Goal: Task Accomplishment & Management: Manage account settings

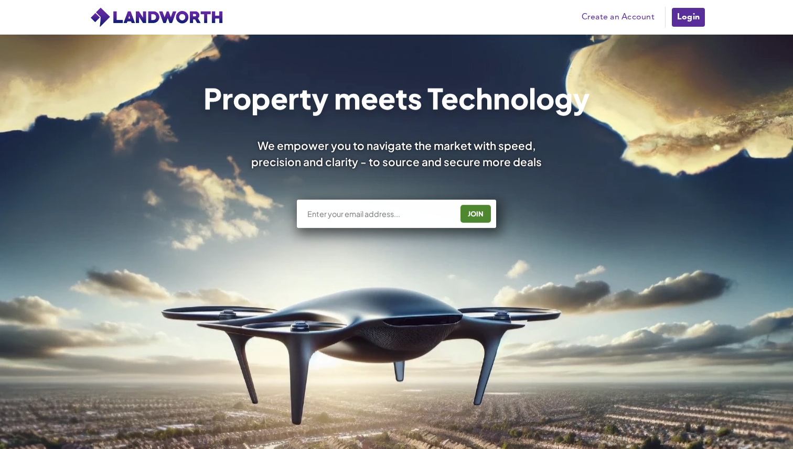
click at [191, 18] on img at bounding box center [157, 17] width 134 height 21
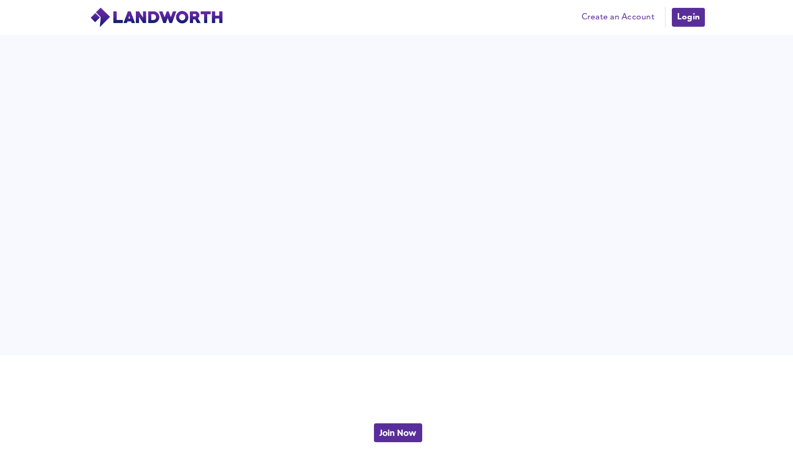
scroll to position [2315, 0]
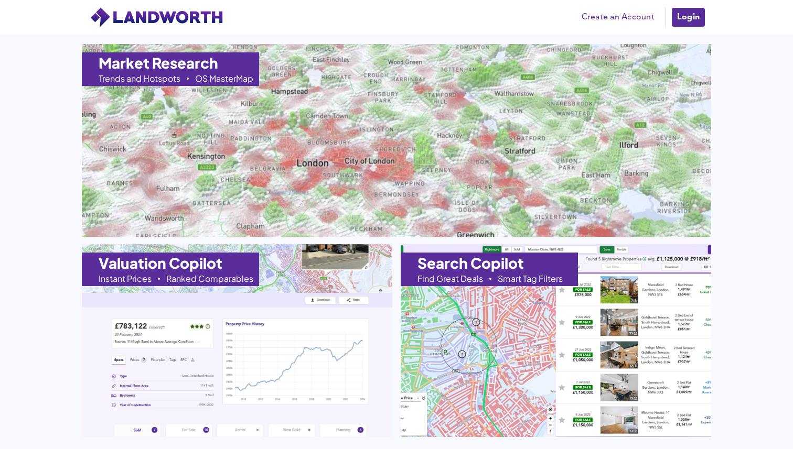
scroll to position [1071, 0]
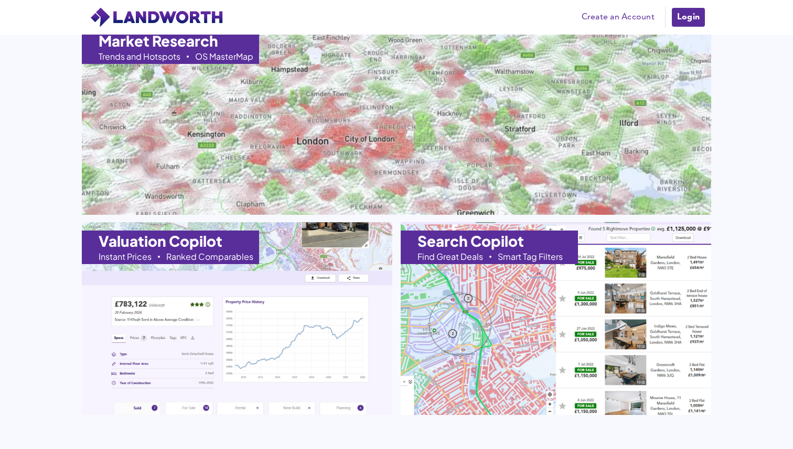
click at [557, 311] on img at bounding box center [555, 318] width 341 height 212
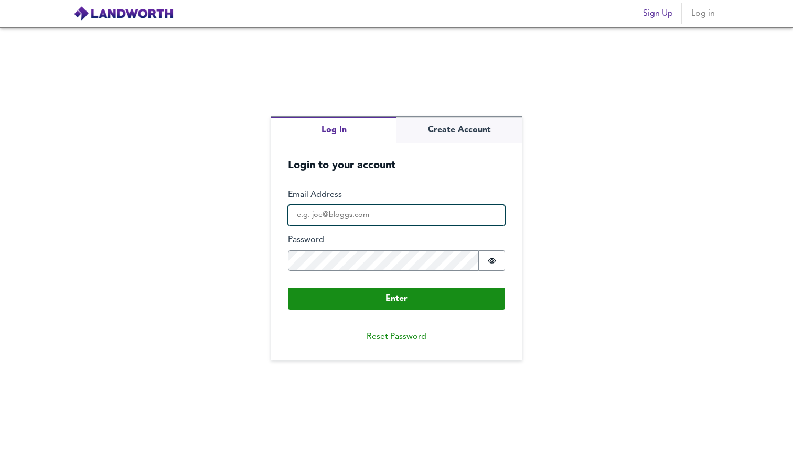
click at [422, 207] on input "Email Address" at bounding box center [396, 215] width 217 height 21
type input "[EMAIL_ADDRESS][DOMAIN_NAME]"
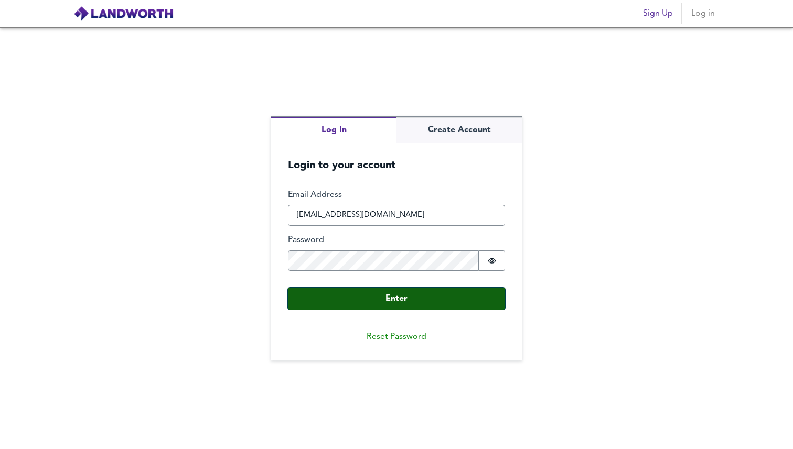
click at [426, 294] on button "Enter" at bounding box center [396, 299] width 217 height 22
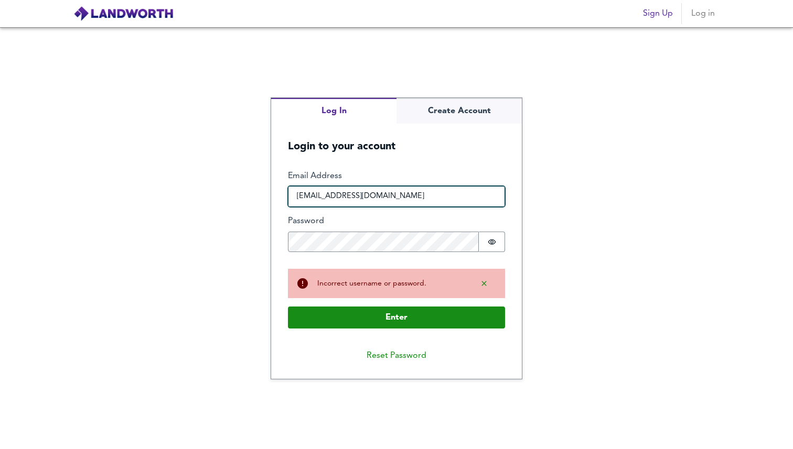
click at [433, 200] on input "[EMAIL_ADDRESS][DOMAIN_NAME]" at bounding box center [396, 196] width 217 height 21
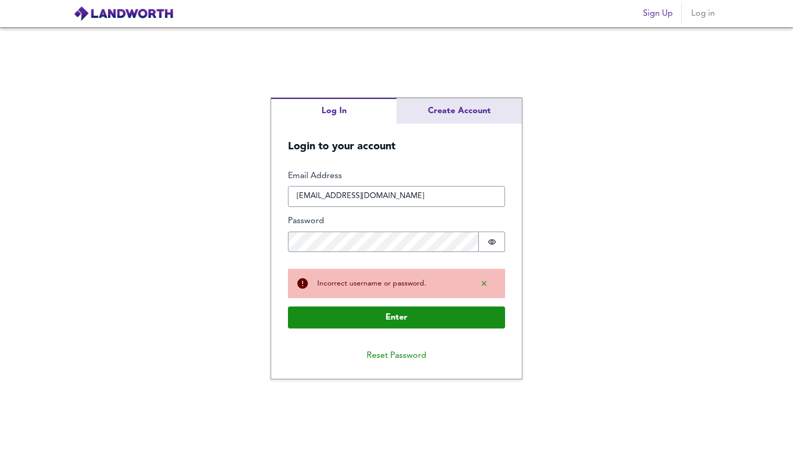
click at [454, 121] on div "Log In Create Account Login to your account Enter Email Address [EMAIL_ADDRESS]…" at bounding box center [396, 239] width 251 height 282
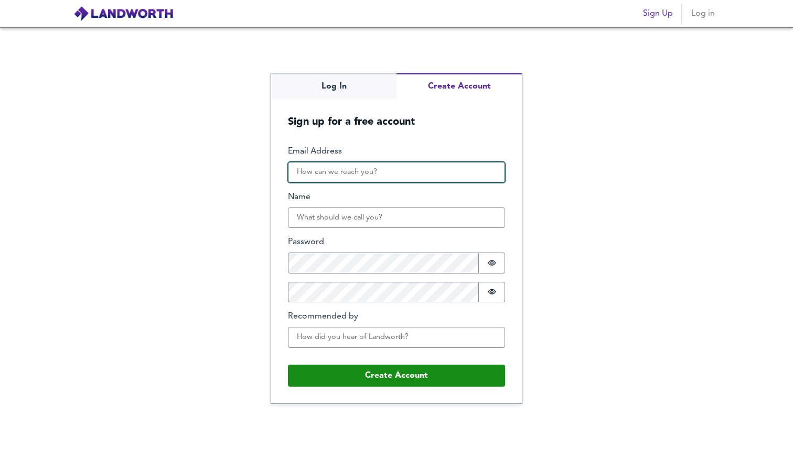
click at [440, 168] on input "Email Address" at bounding box center [396, 172] width 217 height 21
paste input "[EMAIL_ADDRESS][DOMAIN_NAME]"
type input "[EMAIL_ADDRESS][DOMAIN_NAME]"
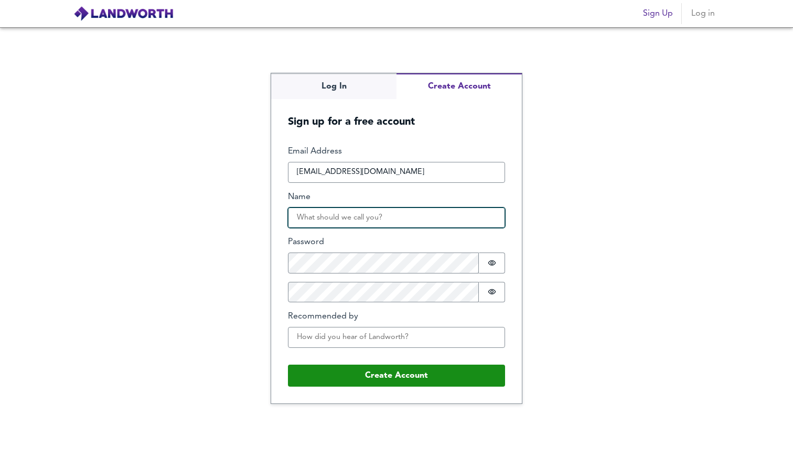
click at [405, 220] on input "Name" at bounding box center [396, 218] width 217 height 21
type input "[PERSON_NAME]"
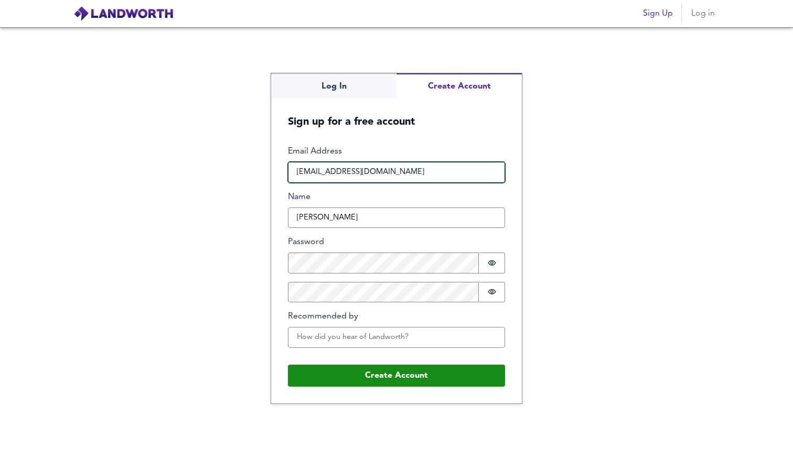
drag, startPoint x: 338, startPoint y: 171, endPoint x: 276, endPoint y: 170, distance: 61.9
click at [276, 170] on form "Email Address [EMAIL_ADDRESS][DOMAIN_NAME] Name [PERSON_NAME] Password Password…" at bounding box center [396, 266] width 251 height 274
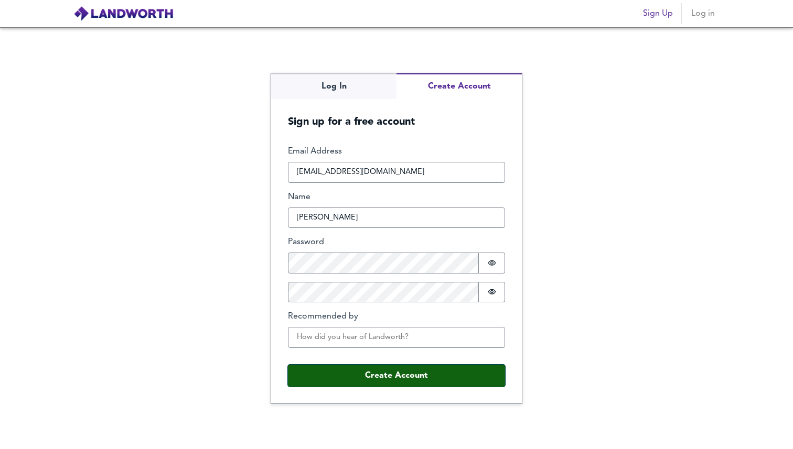
click at [392, 378] on button "Create Account" at bounding box center [396, 376] width 217 height 22
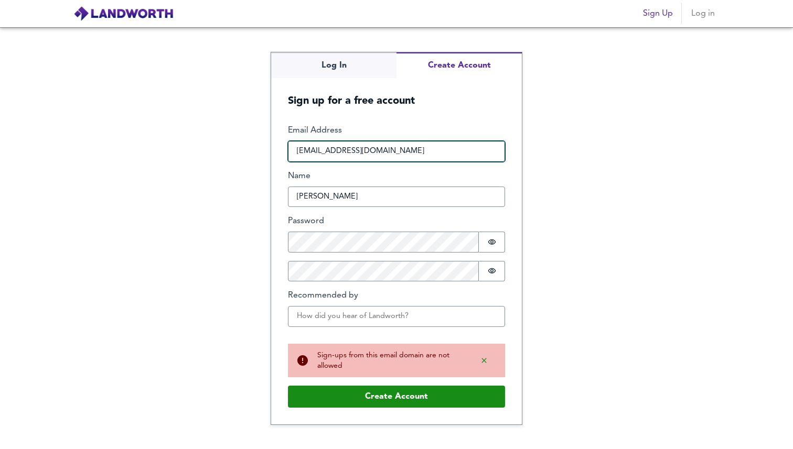
click at [427, 157] on input "xewopi4810@ofirit.com" at bounding box center [396, 151] width 217 height 21
paste input "cocowo1894@barneu"
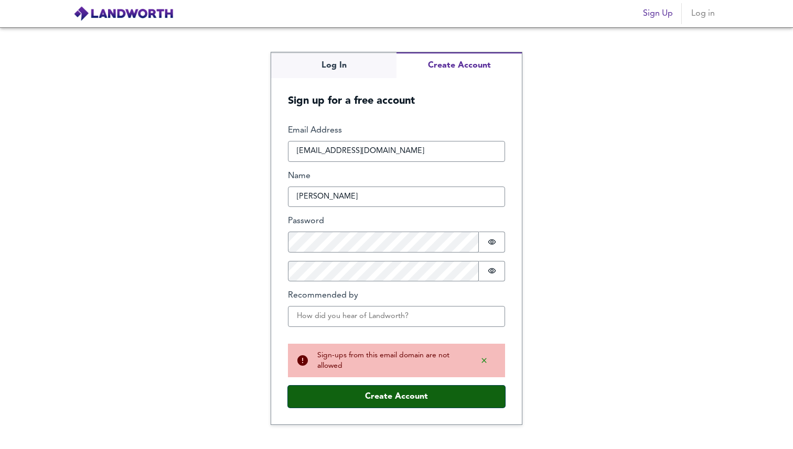
click at [391, 395] on button "Create Account" at bounding box center [396, 397] width 217 height 22
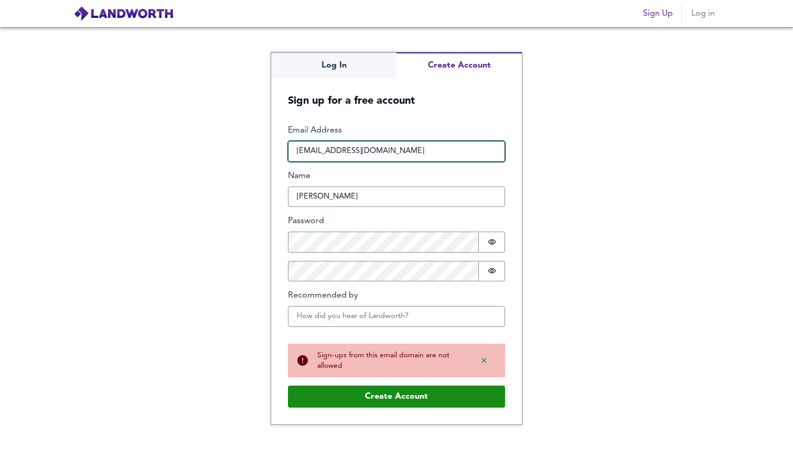
click at [418, 152] on input "cocowo1894@barneu.com" at bounding box center [396, 151] width 217 height 21
paste input "r8ztc@cohdi"
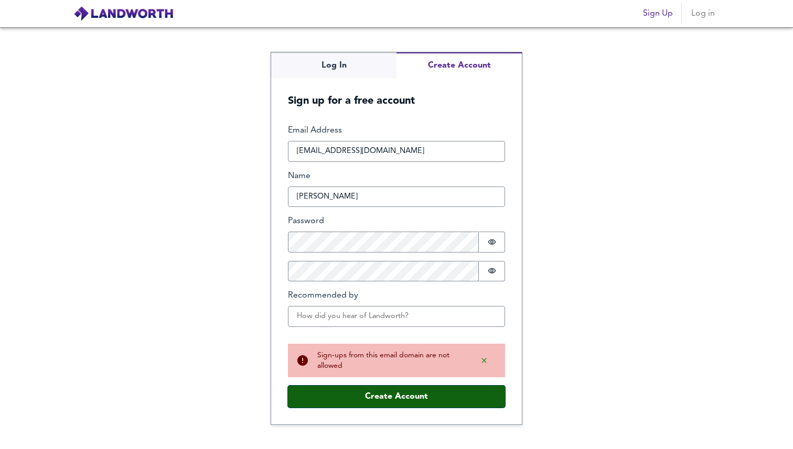
click at [409, 394] on button "Create Account" at bounding box center [396, 397] width 217 height 22
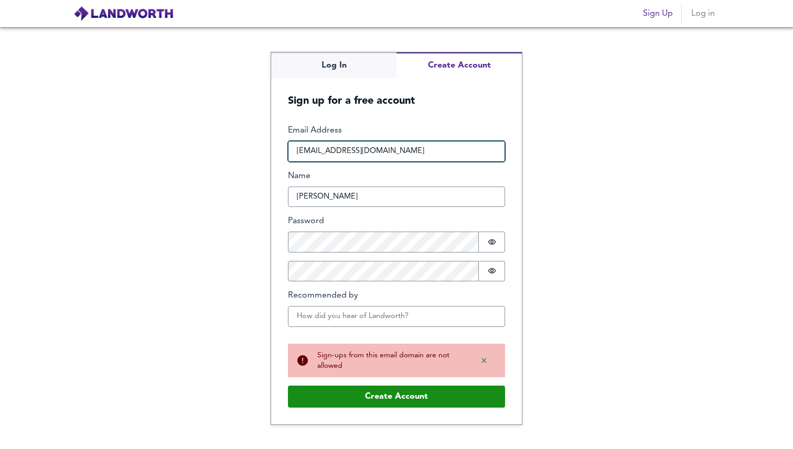
click at [405, 145] on input "r8ztc@cohdi.com" at bounding box center [396, 151] width 217 height 21
paste input "poyis43984@ermael"
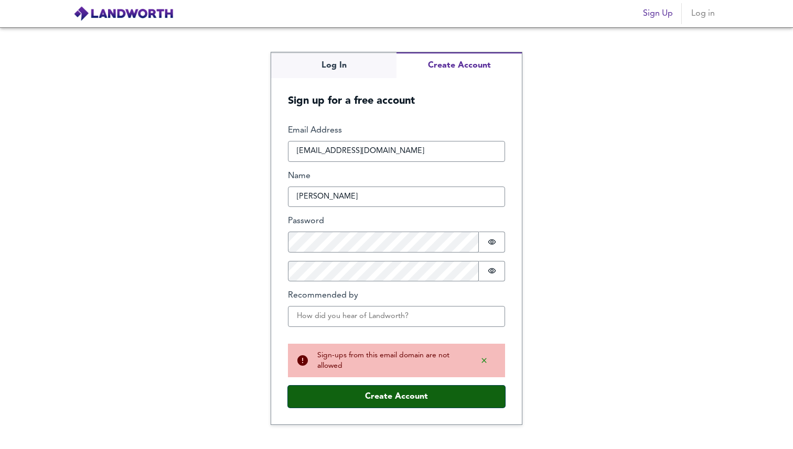
click at [379, 394] on button "Create Account" at bounding box center [396, 397] width 217 height 22
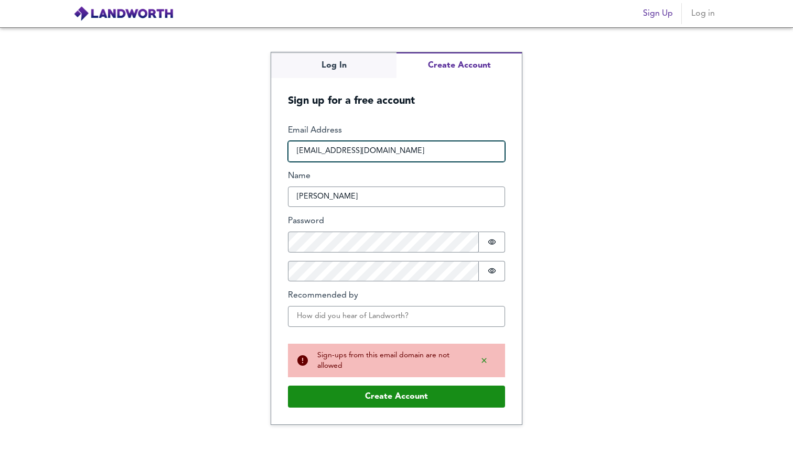
click at [394, 155] on input "poyis43984@ermael.com" at bounding box center [396, 151] width 217 height 21
paste input "codurs@linkrer"
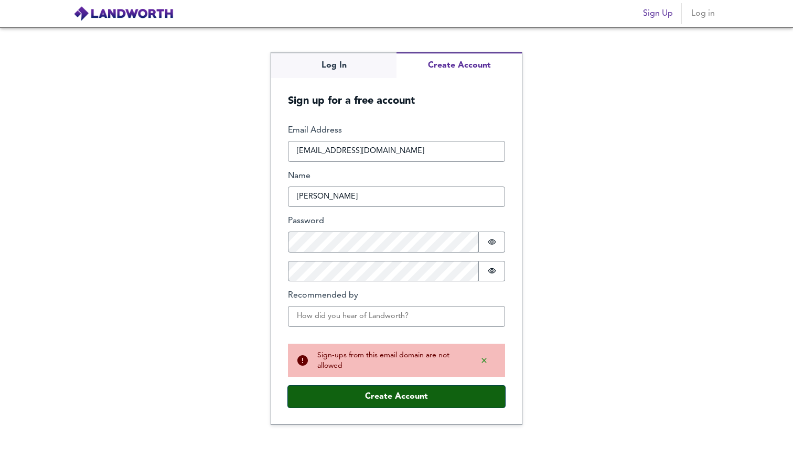
click at [366, 392] on button "Create Account" at bounding box center [396, 397] width 217 height 22
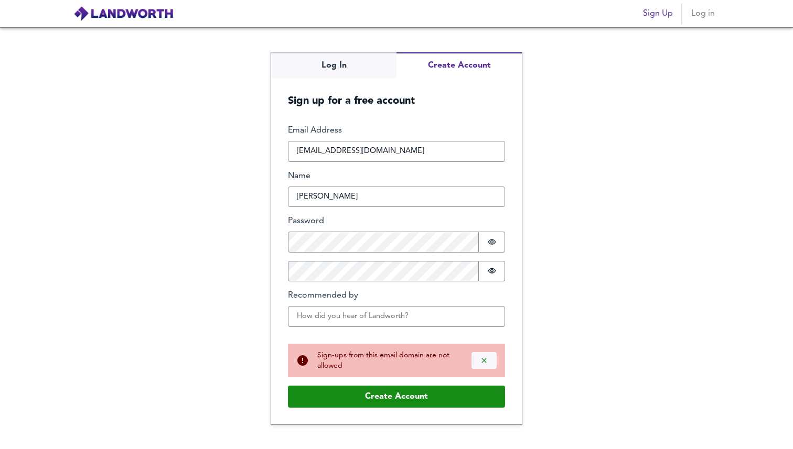
click at [489, 358] on button "Dismiss alert" at bounding box center [483, 360] width 25 height 17
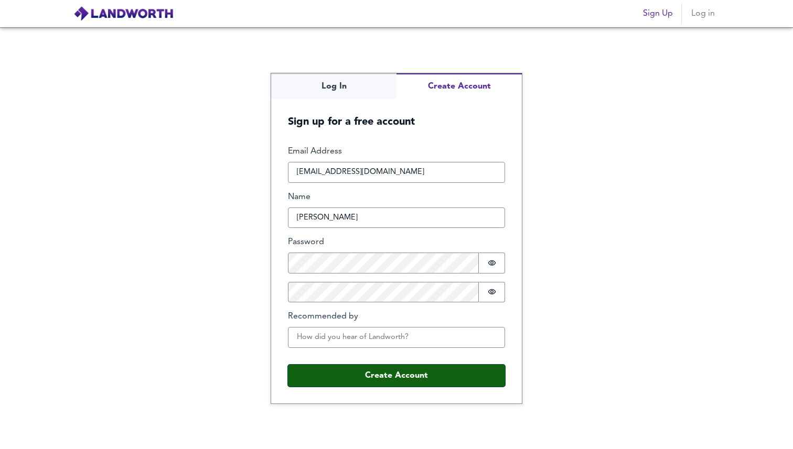
click at [410, 372] on button "Create Account" at bounding box center [396, 376] width 217 height 22
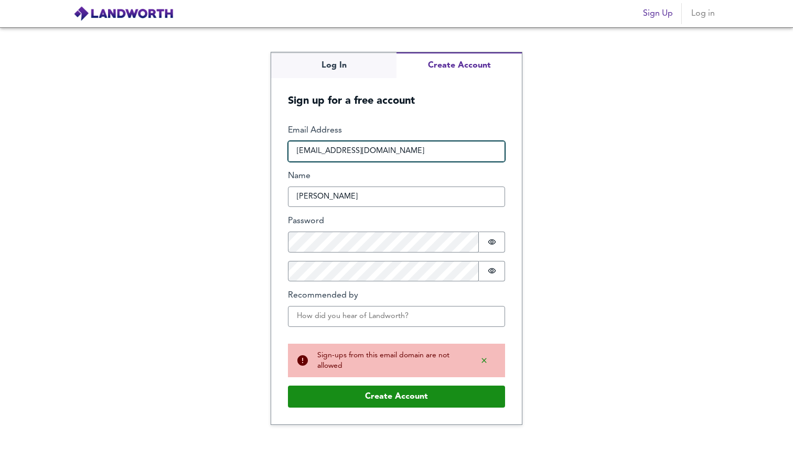
click at [397, 152] on input "codurs@linkrer.com" at bounding box center [396, 151] width 217 height 21
paste input "meow@mailvq.net"
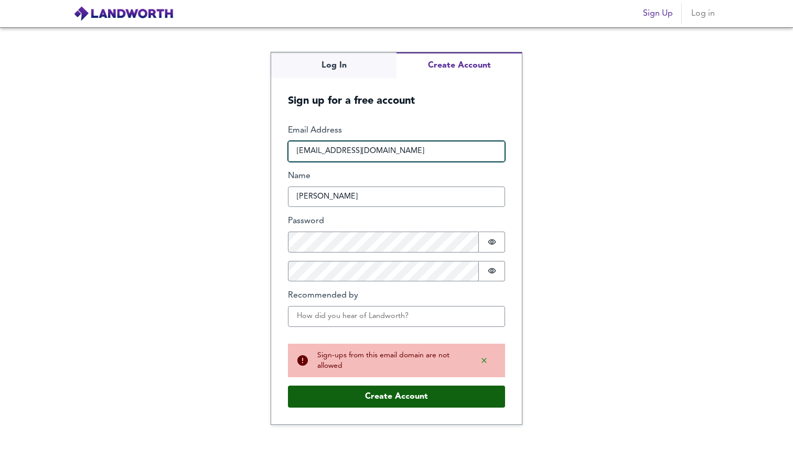
type input "meow@mailvq.net"
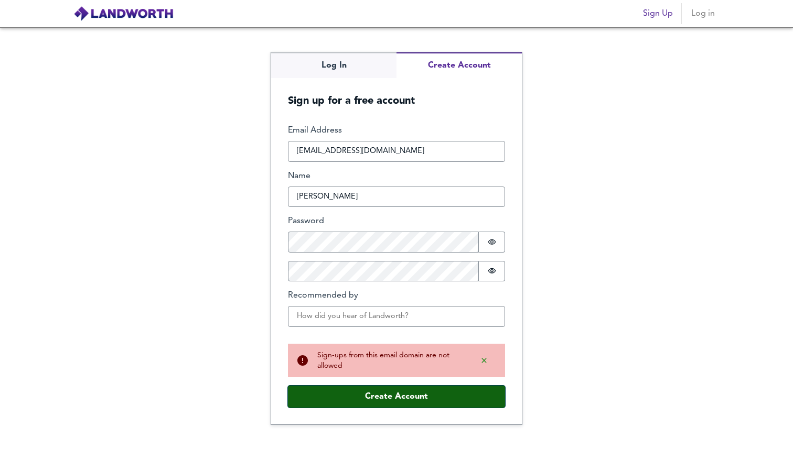
click at [365, 392] on button "Create Account" at bounding box center [396, 397] width 217 height 22
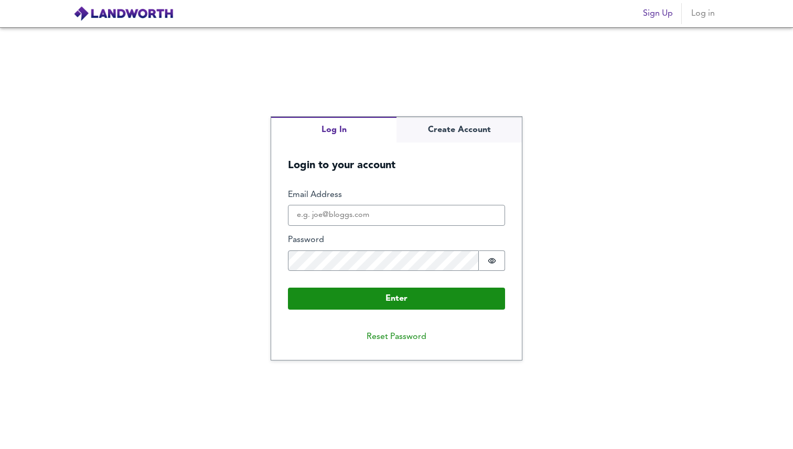
click at [339, 69] on div "Log In Create Account Login to your account Enter Email Address Password Passwo…" at bounding box center [396, 238] width 793 height 422
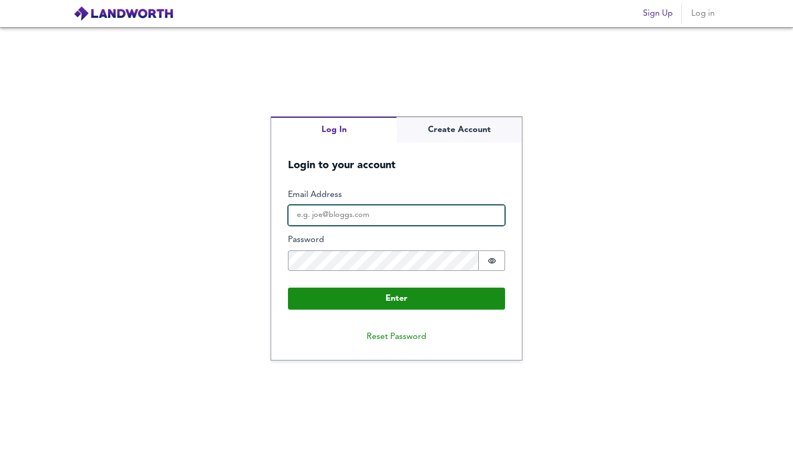
click at [434, 223] on input "Email Address" at bounding box center [396, 215] width 217 height 21
type input "ameenvzn93@gmail.com"
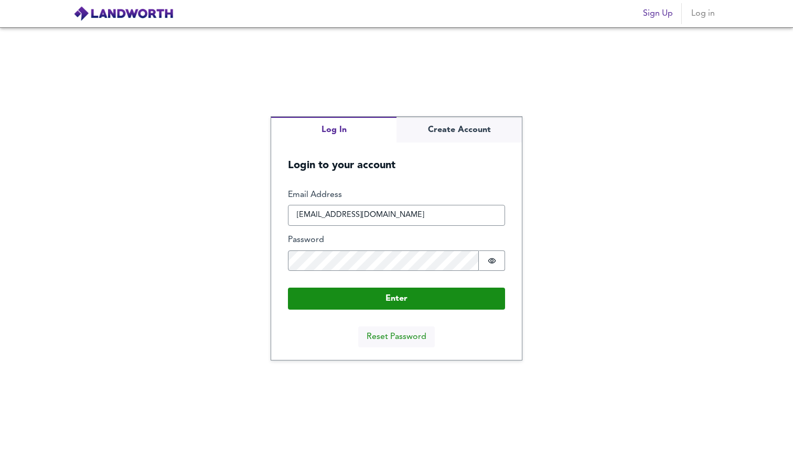
click at [412, 338] on button "Reset Password" at bounding box center [396, 337] width 77 height 21
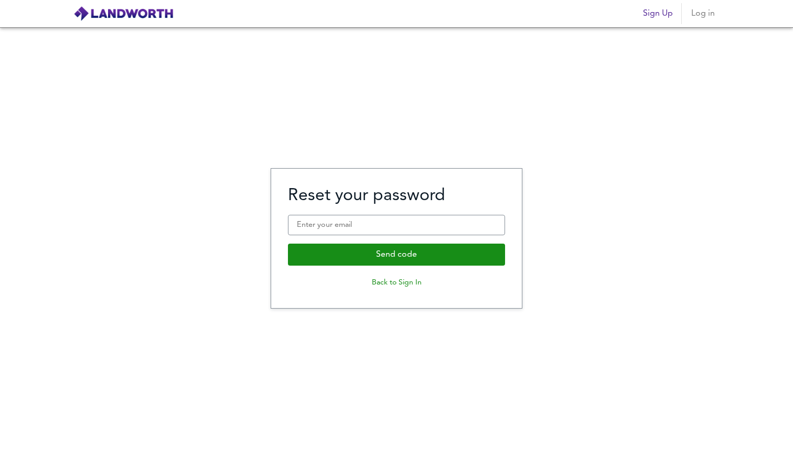
click at [392, 211] on fieldset "Reset your password Enter your email Send code Back to Sign In" at bounding box center [396, 239] width 217 height 106
click at [400, 223] on input "Enter your email" at bounding box center [396, 225] width 217 height 21
type input "ameenvzn93@gmail.com"
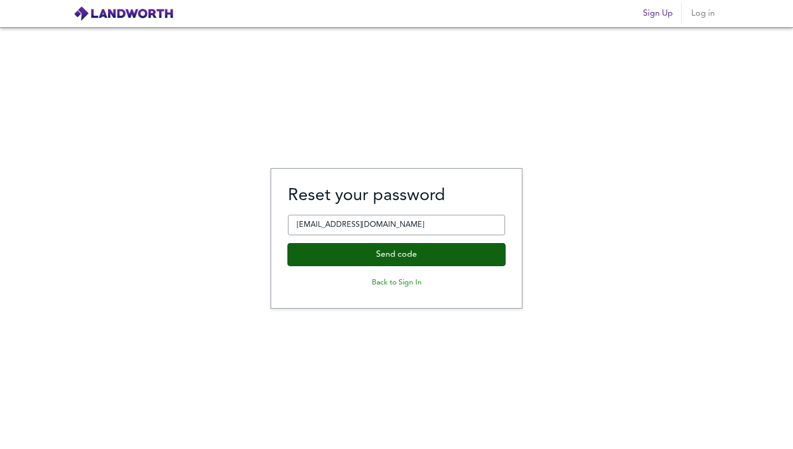
click at [386, 249] on button "Send code" at bounding box center [396, 255] width 217 height 22
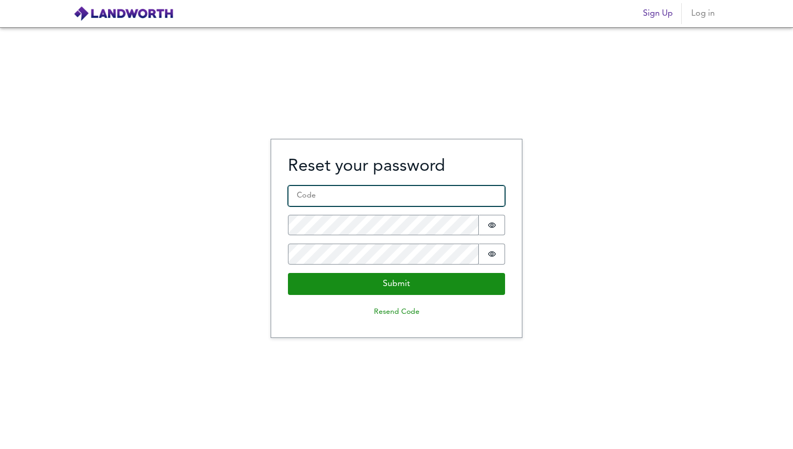
click at [378, 196] on input "Code *" at bounding box center [396, 196] width 217 height 21
paste input "946562"
type input "946562"
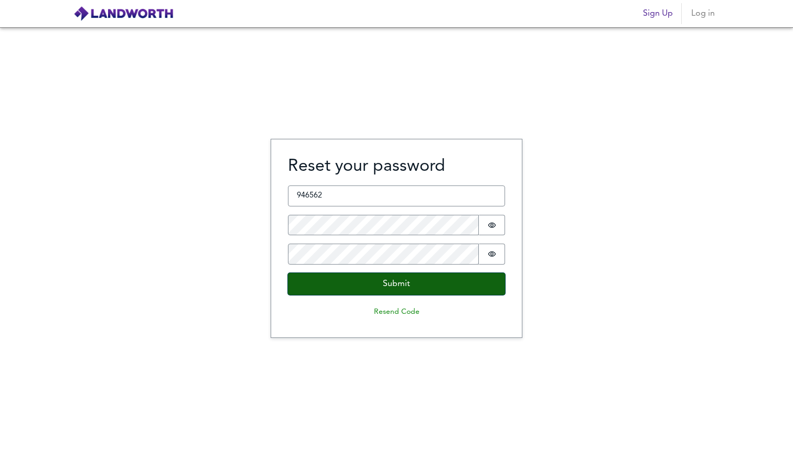
click at [407, 286] on button "Submit" at bounding box center [396, 284] width 217 height 22
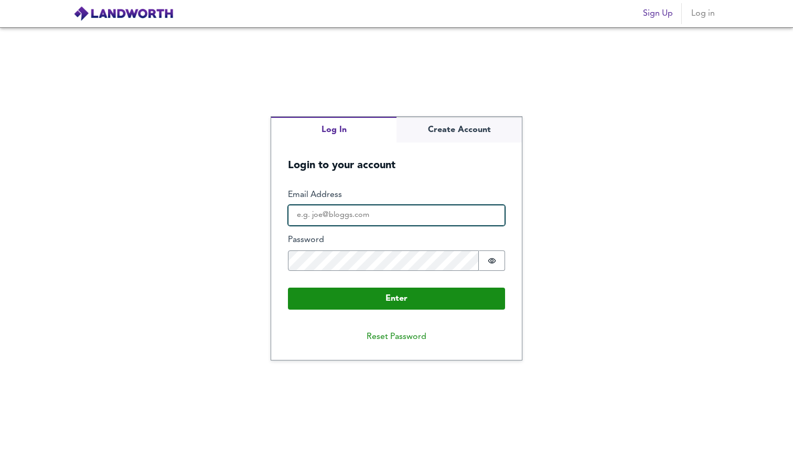
click at [399, 222] on input "Email Address" at bounding box center [396, 215] width 217 height 21
type input "ameenvzn93@gmail.com"
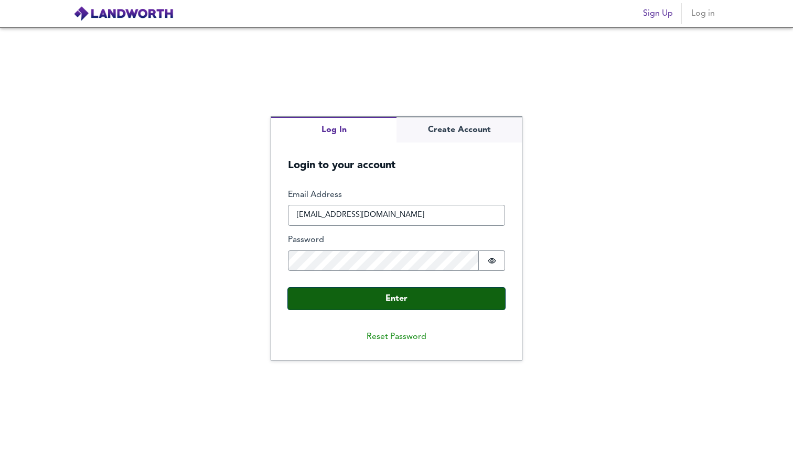
click at [424, 304] on button "Enter" at bounding box center [396, 299] width 217 height 22
